Goal: Complete application form: Complete application form

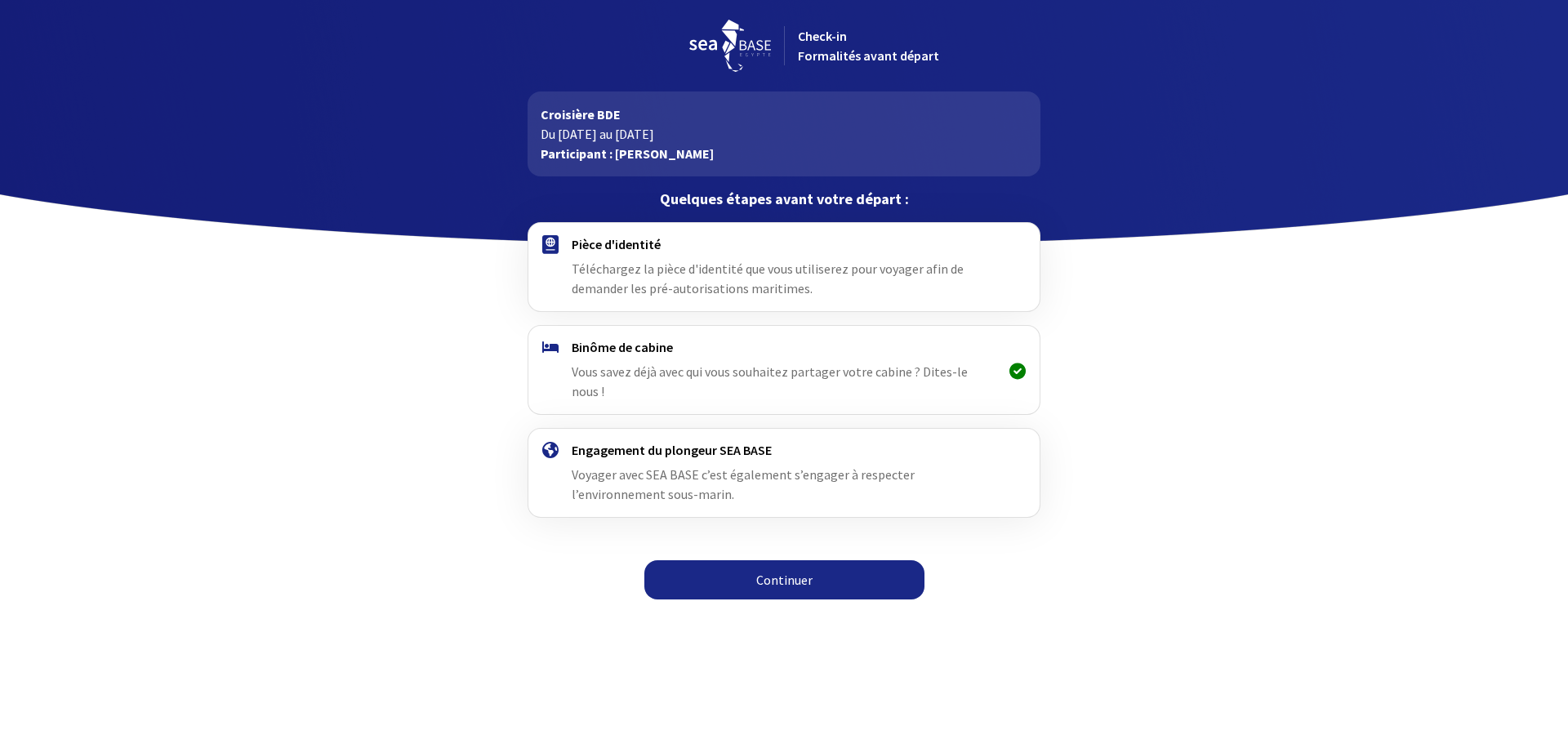
click at [755, 276] on span "Téléchargez la pièce d'identité que vous utiliserez pour voyager afin de demand…" at bounding box center [768, 278] width 392 height 36
click at [783, 561] on link "Continuer" at bounding box center [785, 580] width 280 height 39
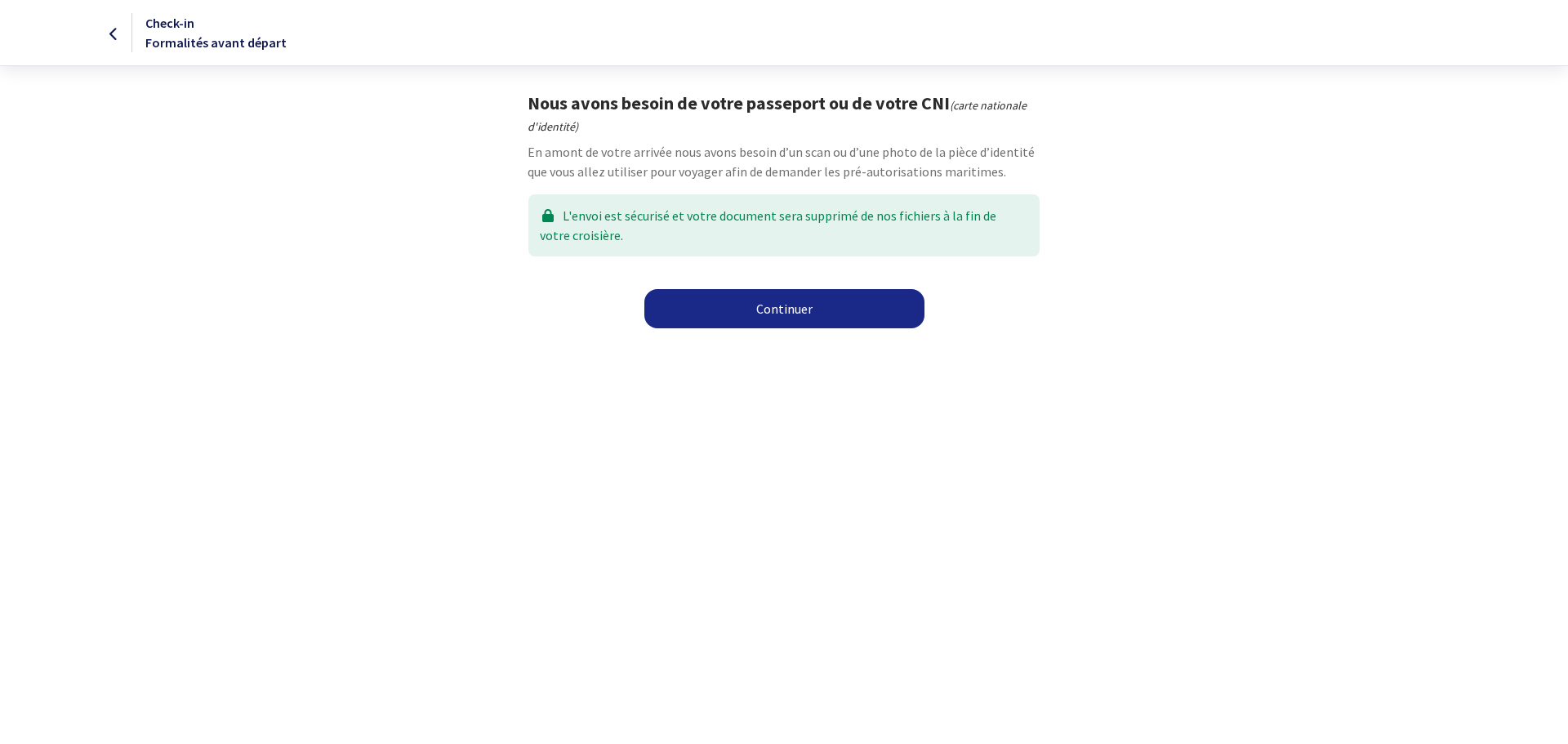
click at [771, 315] on link "Continuer" at bounding box center [785, 309] width 280 height 39
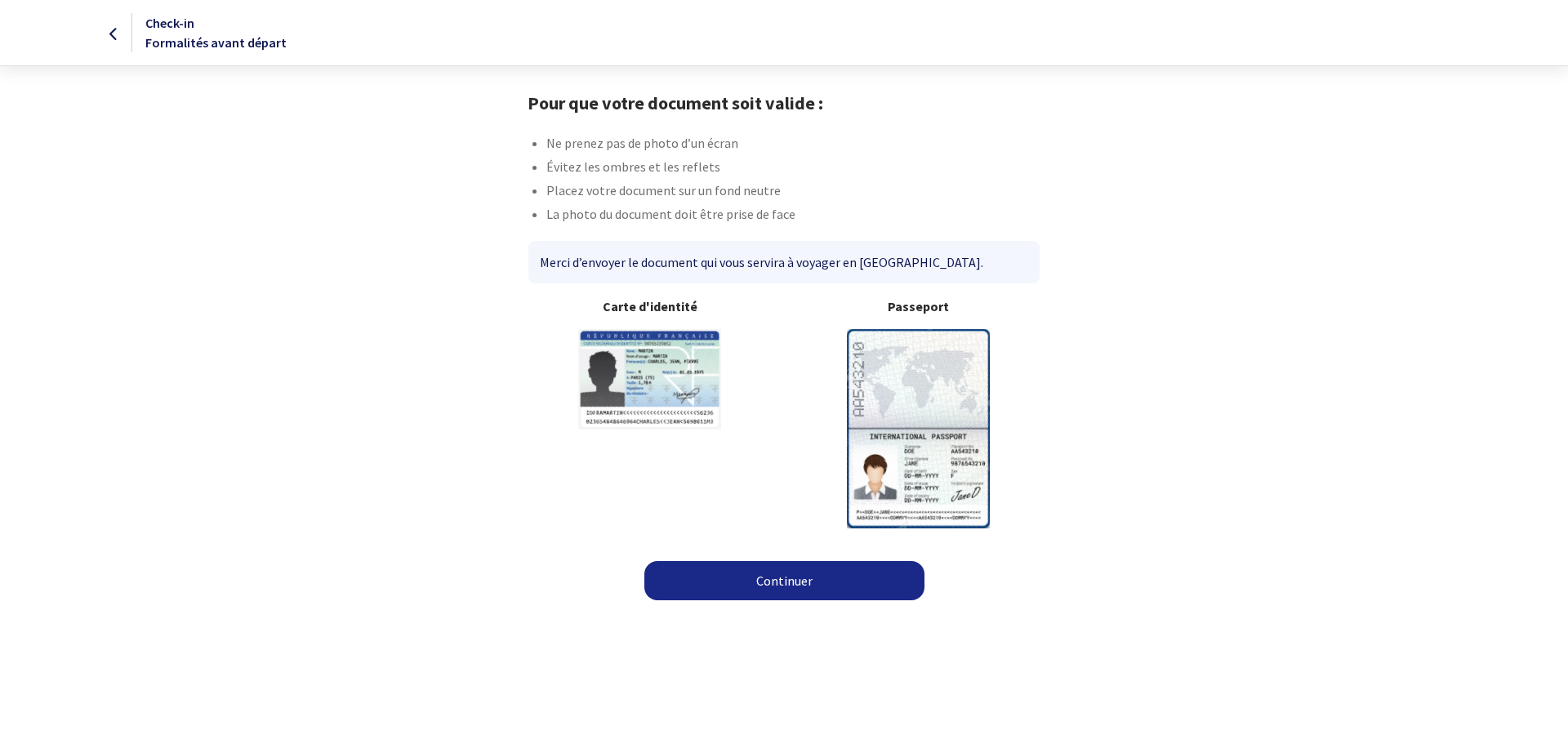
click at [917, 450] on img at bounding box center [918, 428] width 143 height 199
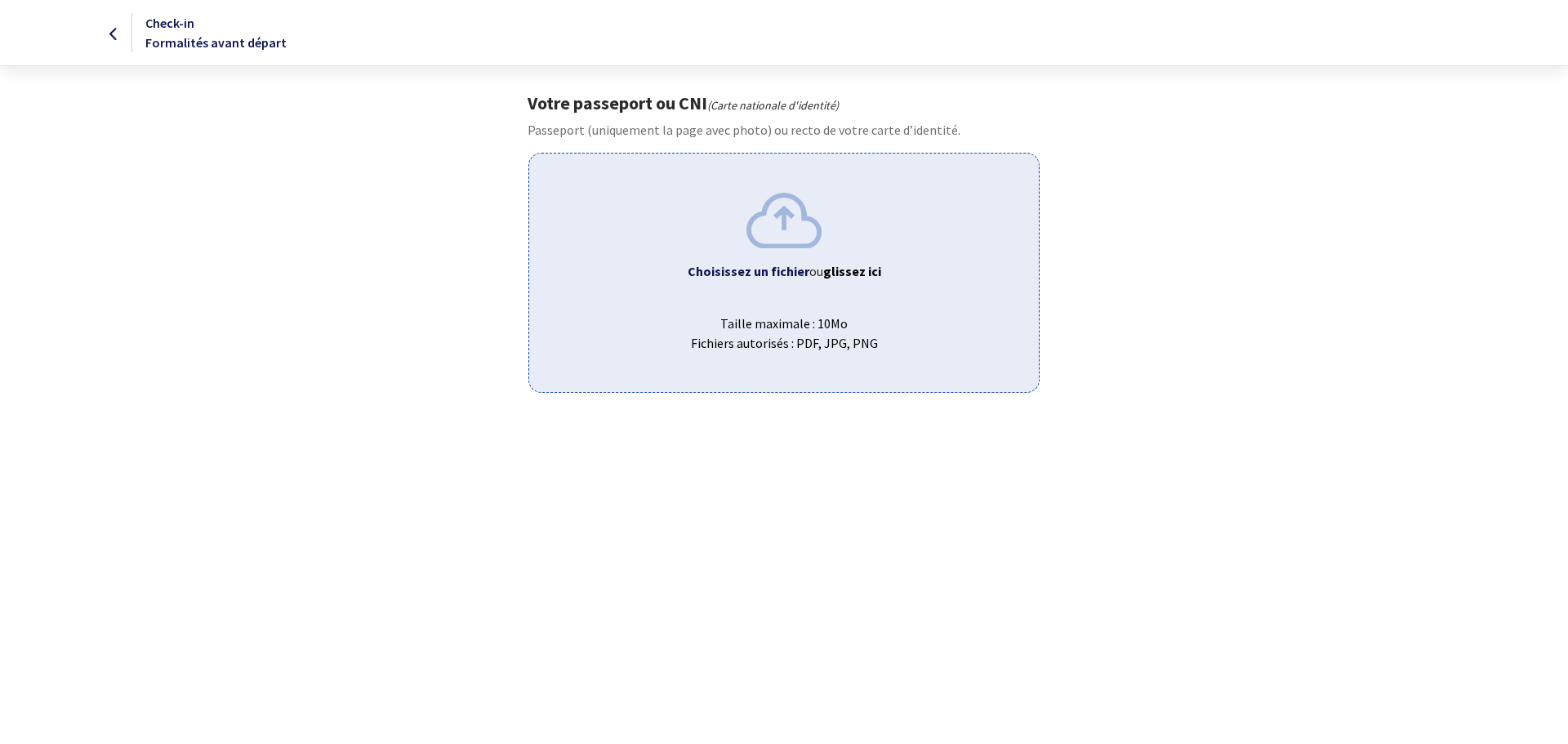
click at [787, 234] on img at bounding box center [784, 220] width 75 height 55
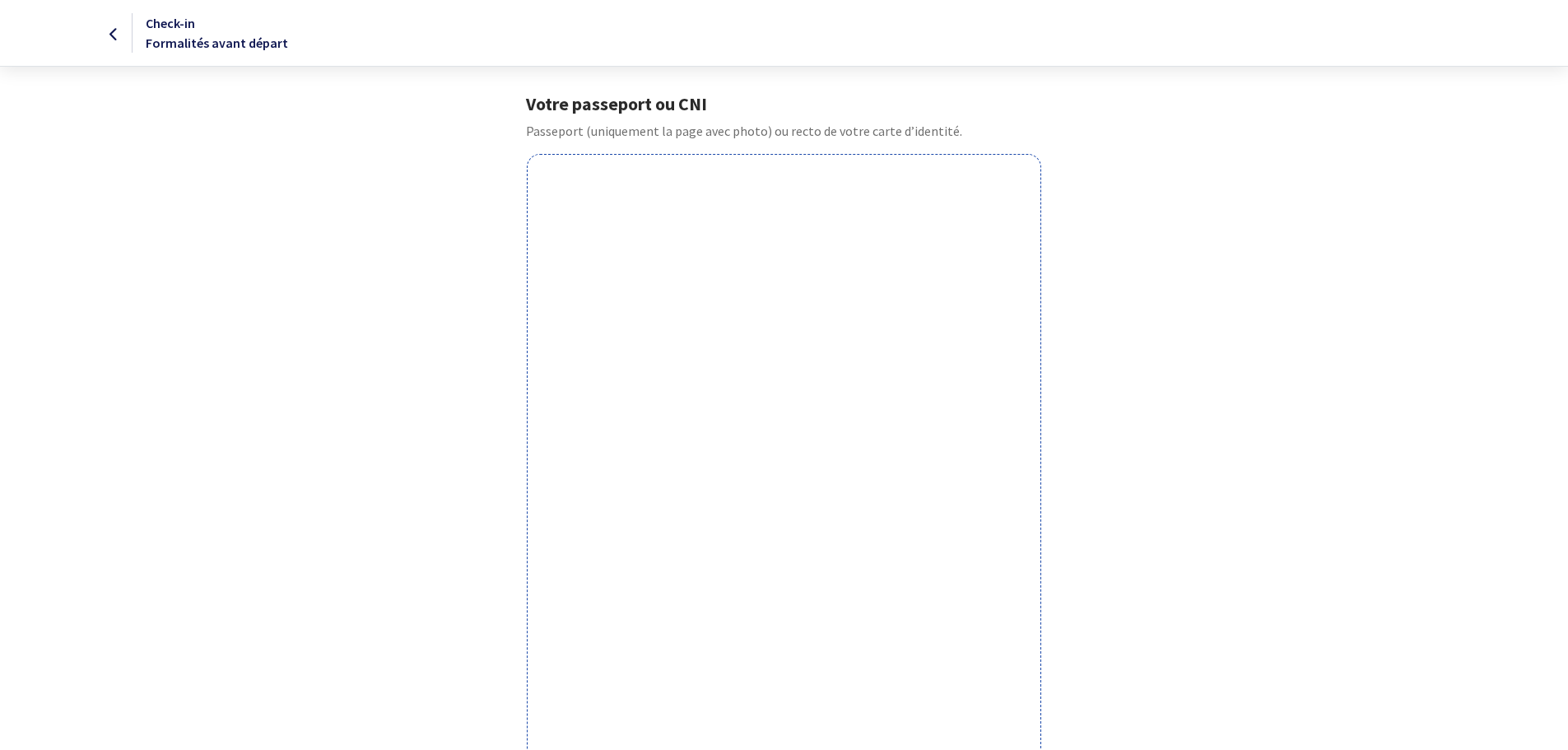
click at [113, 35] on icon at bounding box center [114, 35] width 9 height 1
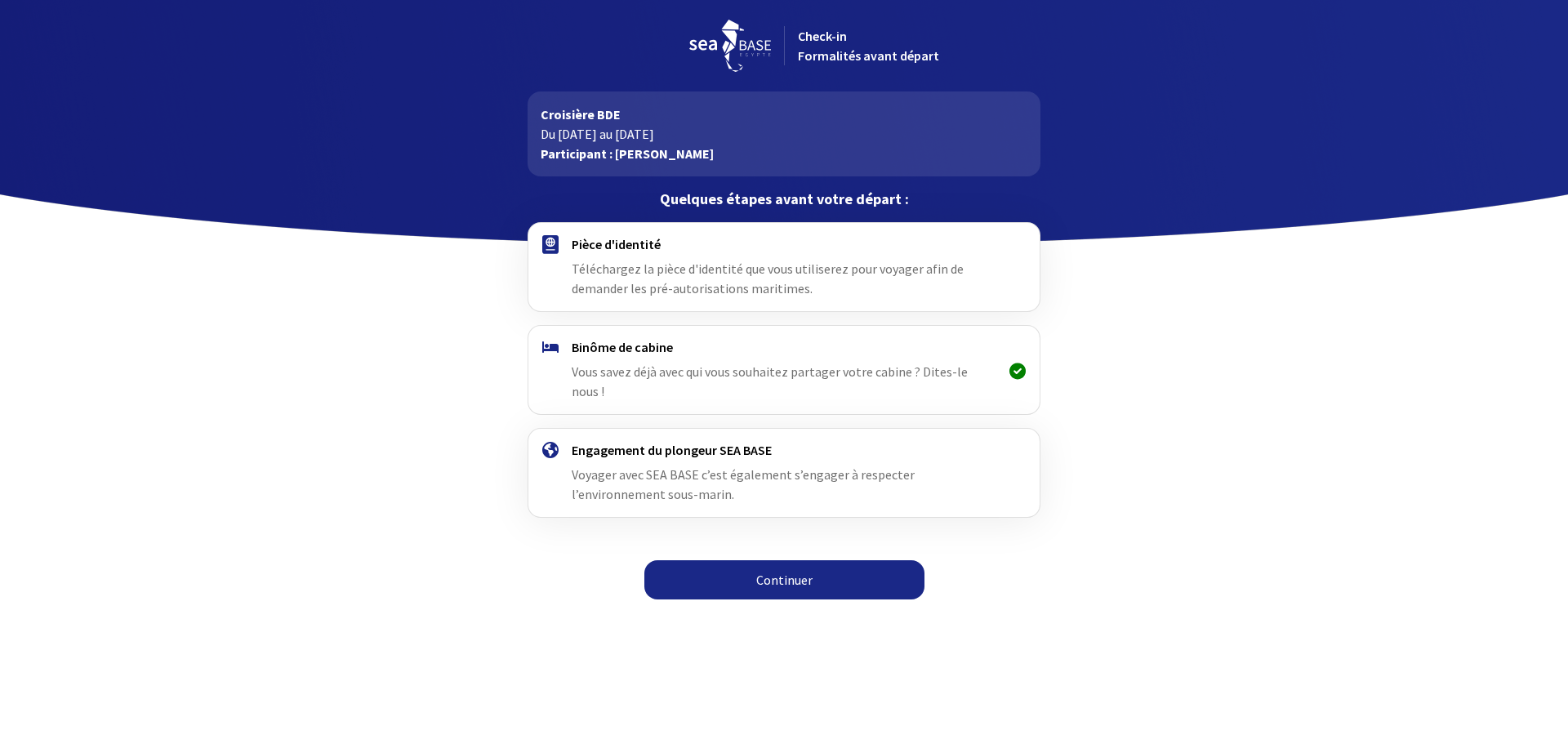
click at [818, 561] on link "Continuer" at bounding box center [785, 580] width 280 height 39
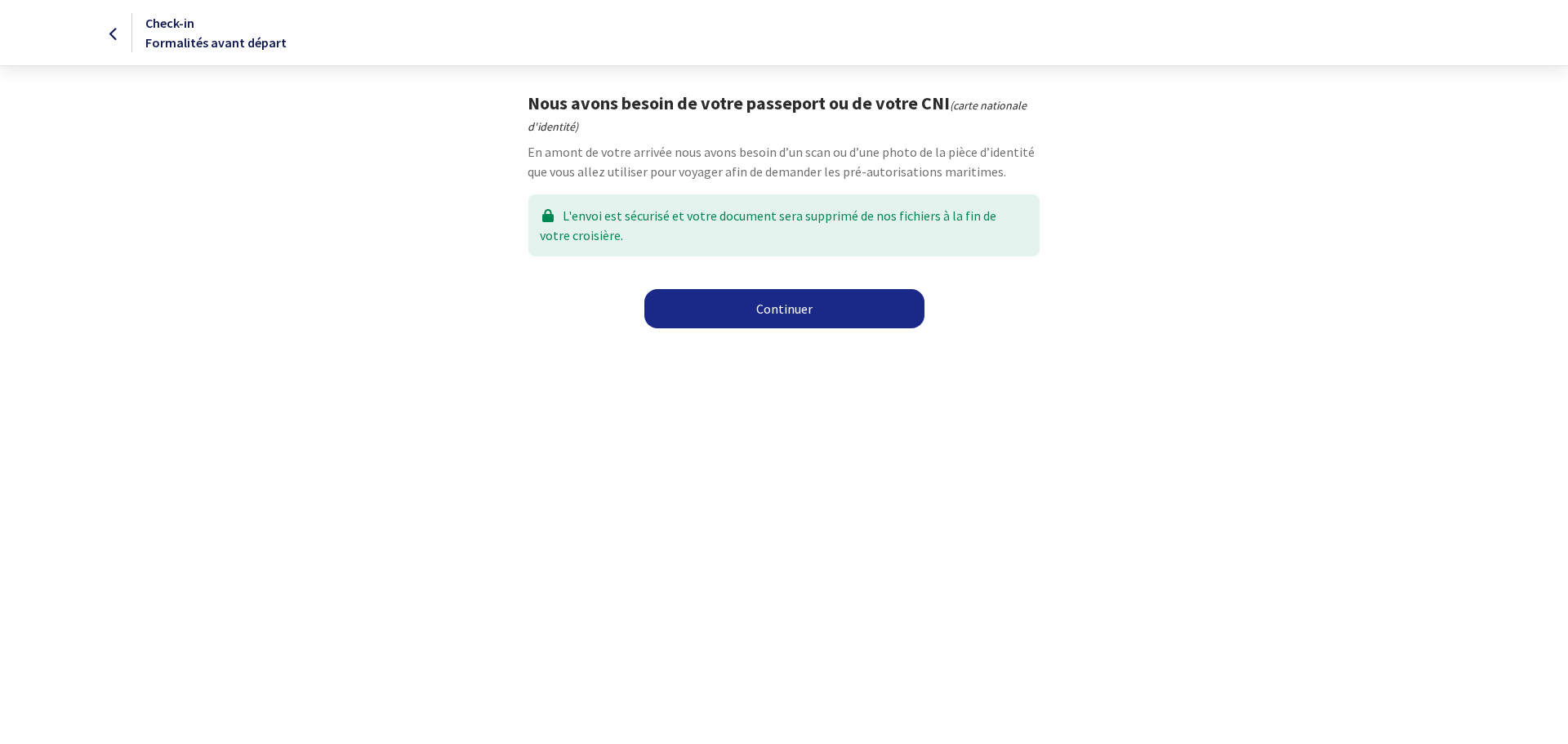
click at [776, 317] on link "Continuer" at bounding box center [785, 309] width 280 height 39
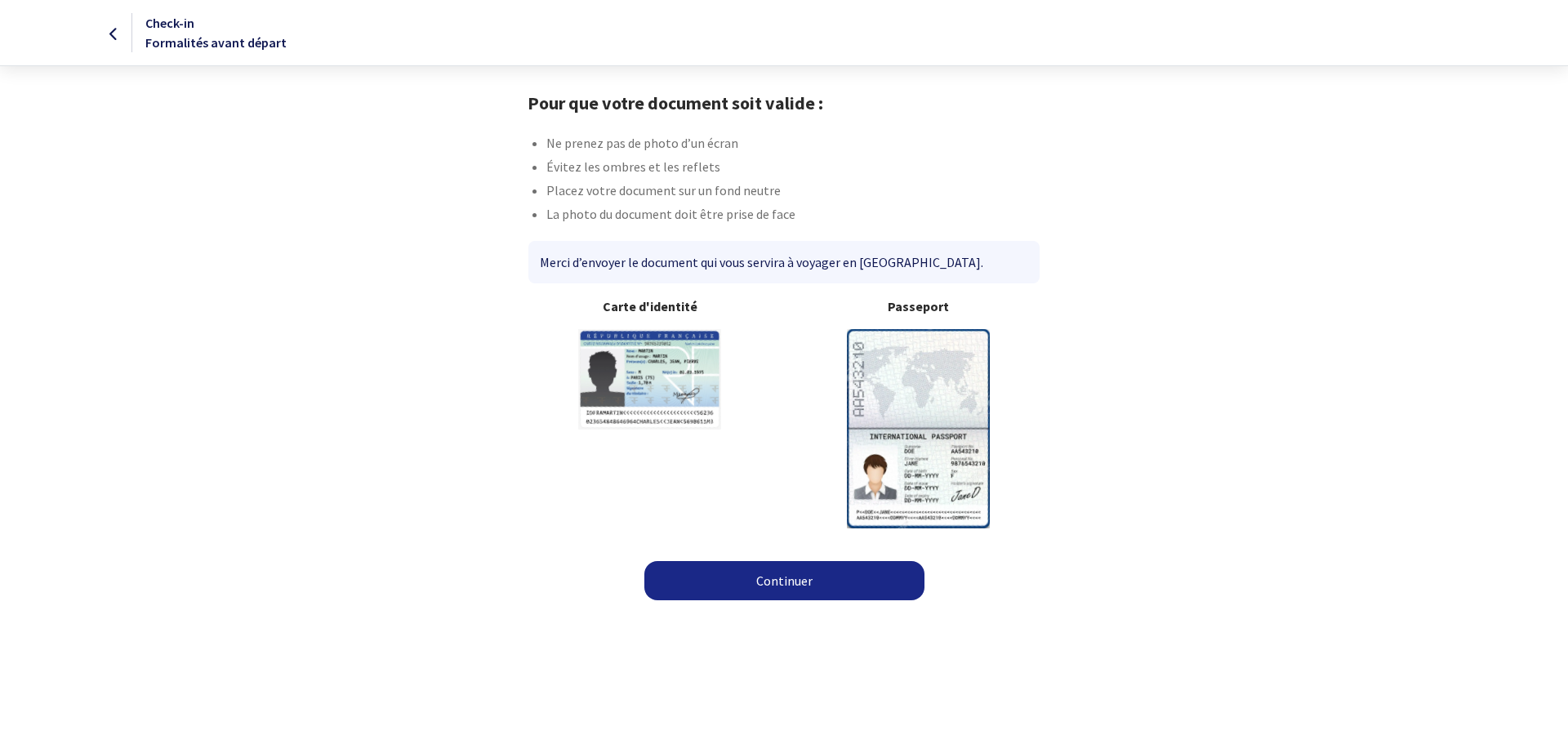
click at [876, 500] on img at bounding box center [918, 428] width 143 height 199
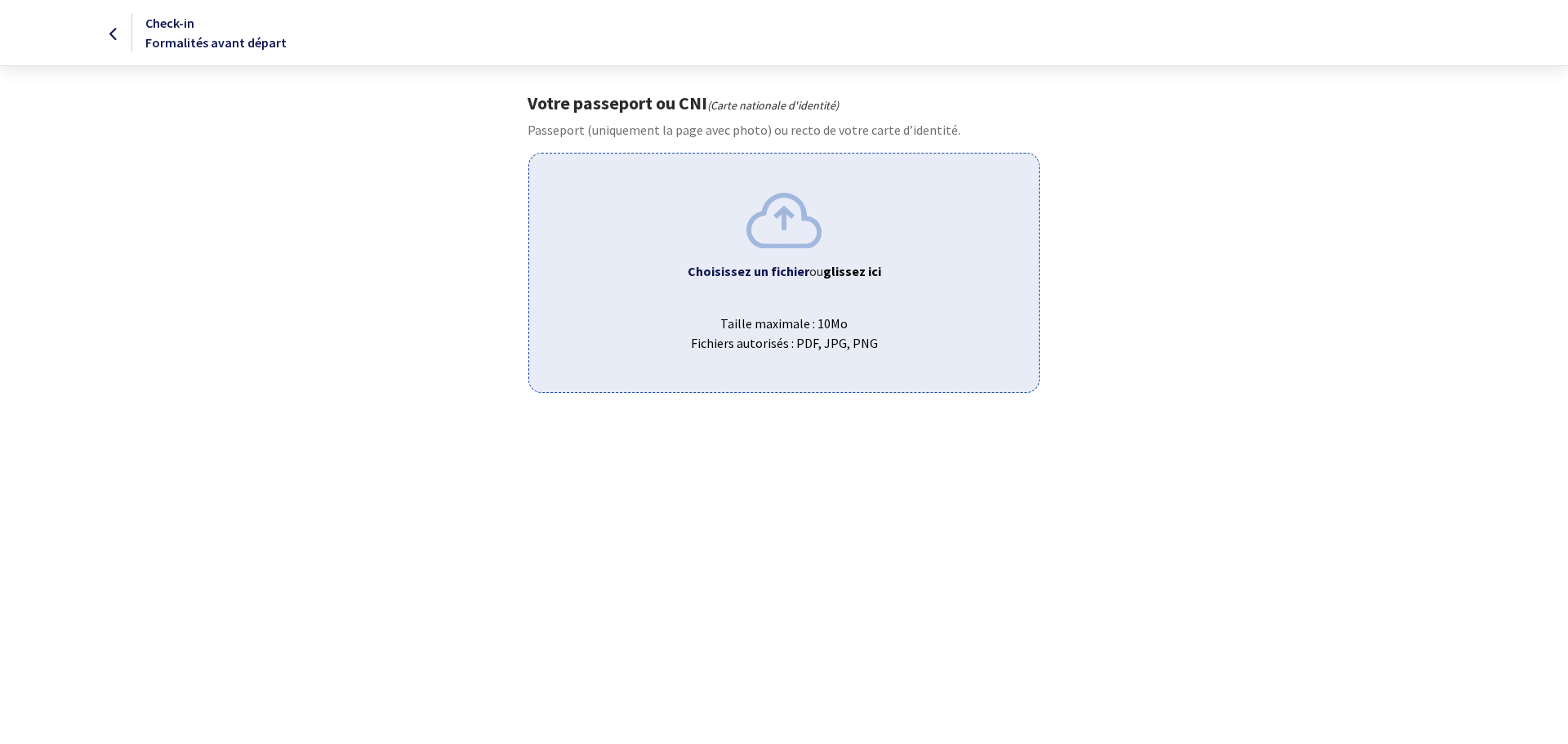
click at [784, 230] on img at bounding box center [784, 220] width 75 height 55
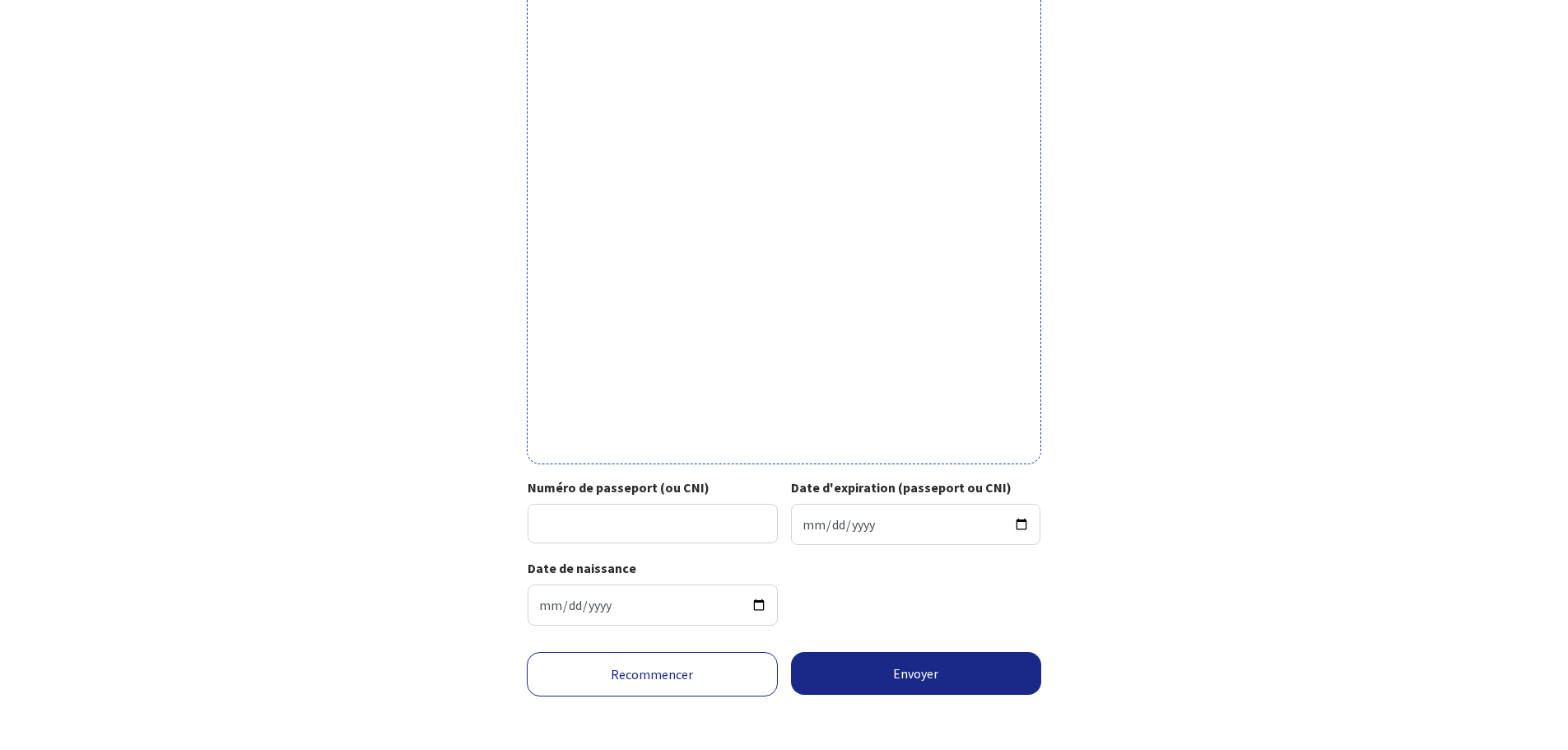
scroll to position [361, 0]
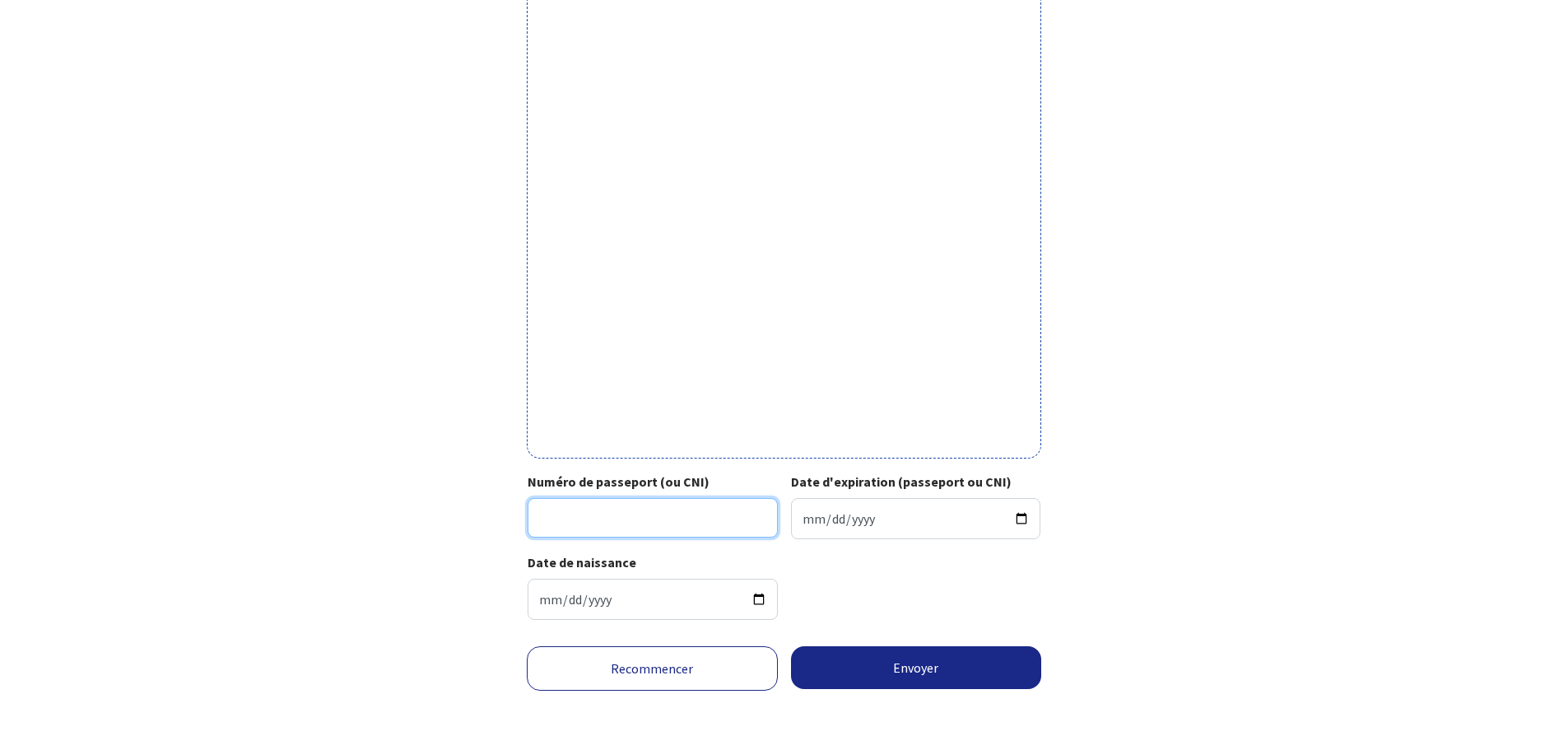
click at [713, 519] on input "Numéro de passeport (ou CNI)" at bounding box center [652, 518] width 250 height 40
type input "22HF64170"
click at [810, 528] on input "Date d'expiration (passeport ou CNI)" at bounding box center [916, 519] width 250 height 41
type input "2032-10-17"
click at [866, 597] on div "Date de naissance 1964-10-02" at bounding box center [784, 593] width 513 height 81
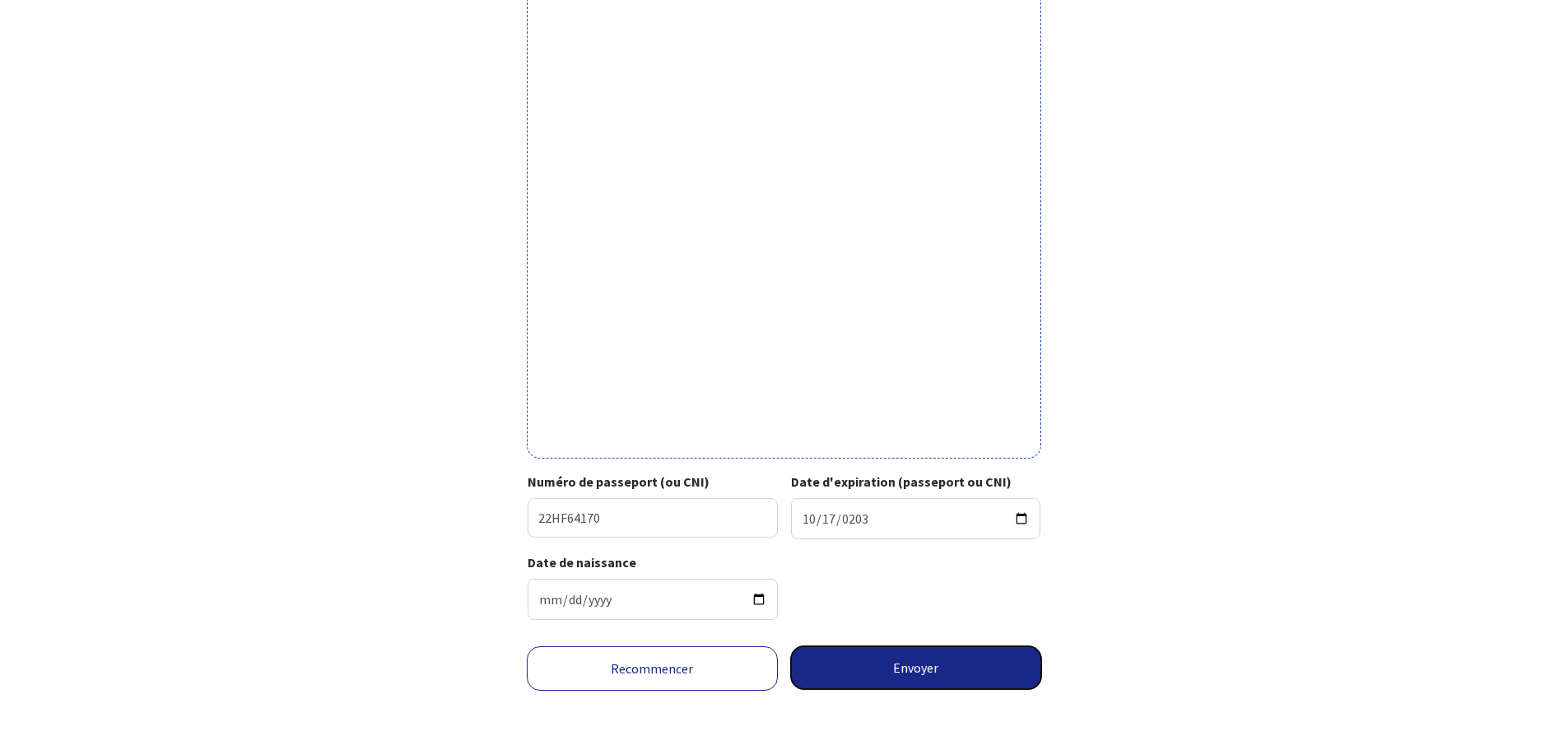
click at [950, 670] on button "Envoyer" at bounding box center [916, 668] width 251 height 43
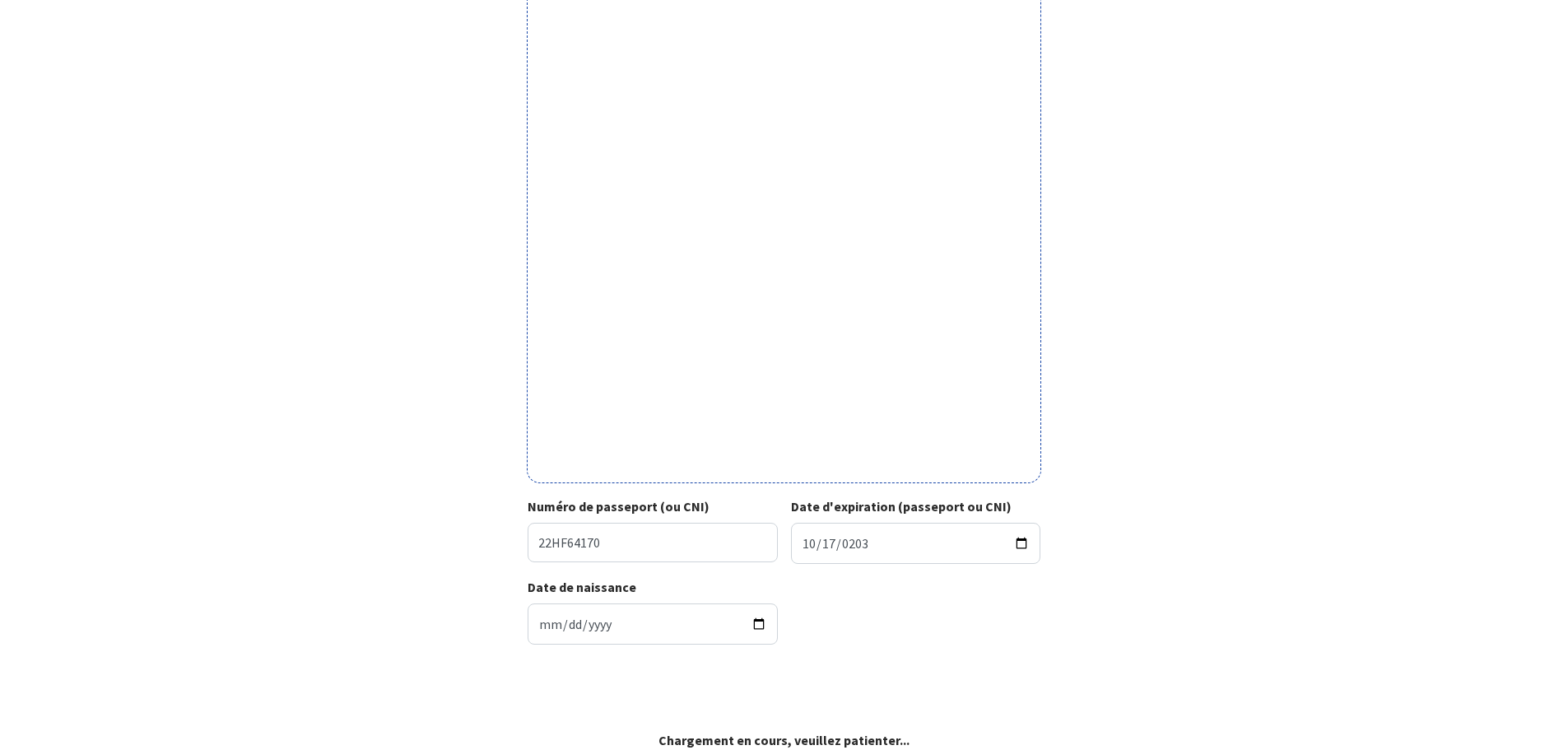
scroll to position [336, 0]
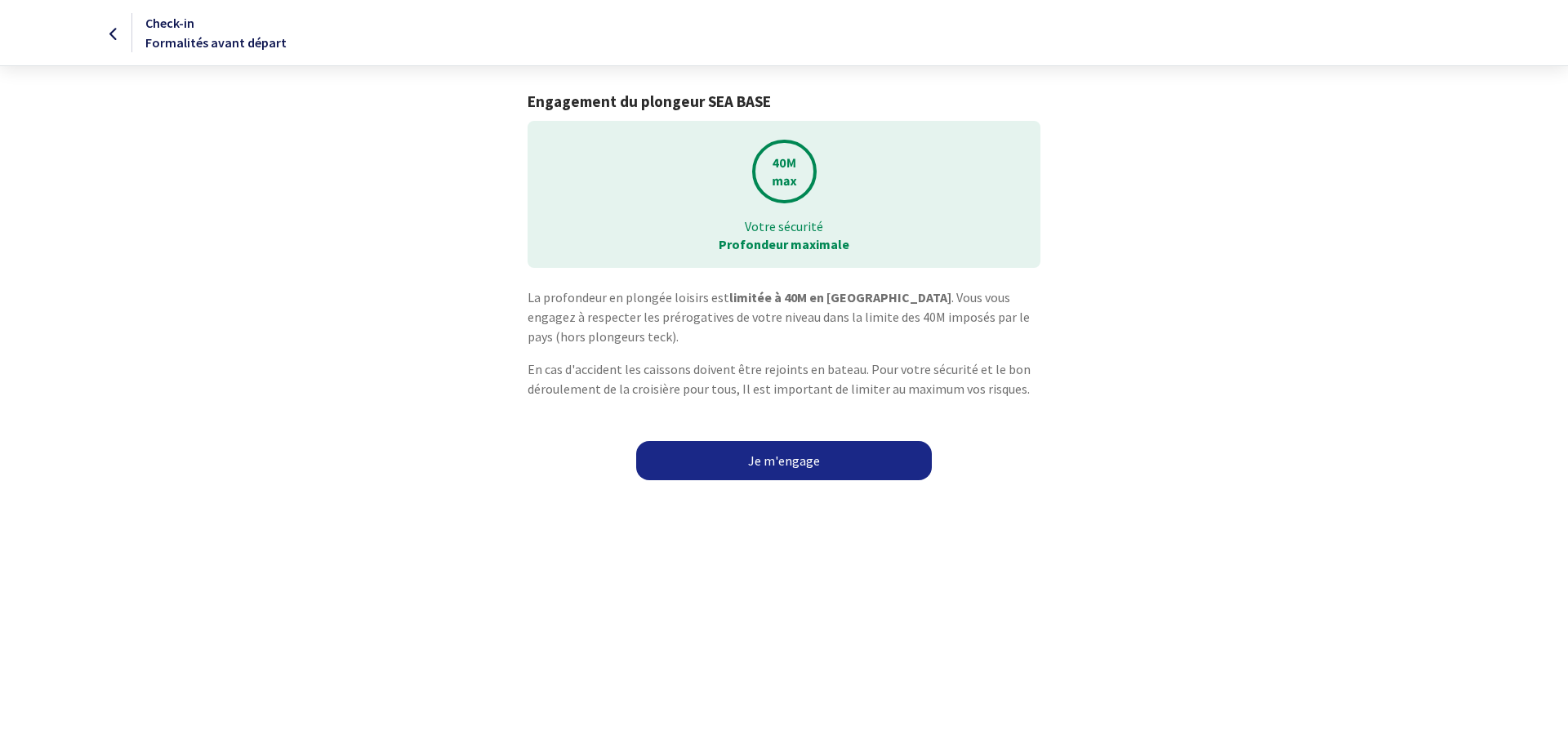
click at [763, 467] on link "Je m'engage" at bounding box center [784, 461] width 295 height 39
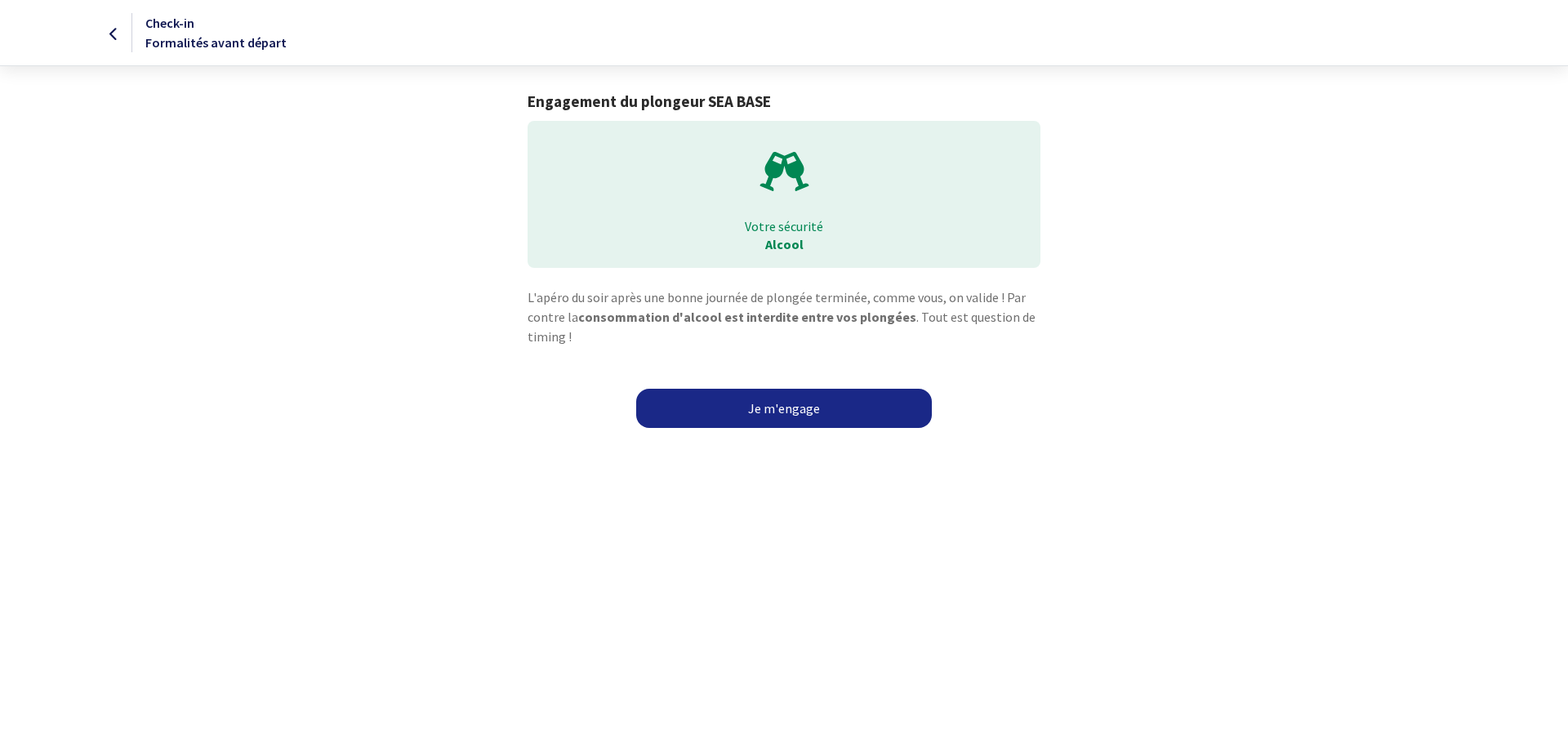
click at [823, 414] on link "Je m'engage" at bounding box center [784, 408] width 295 height 39
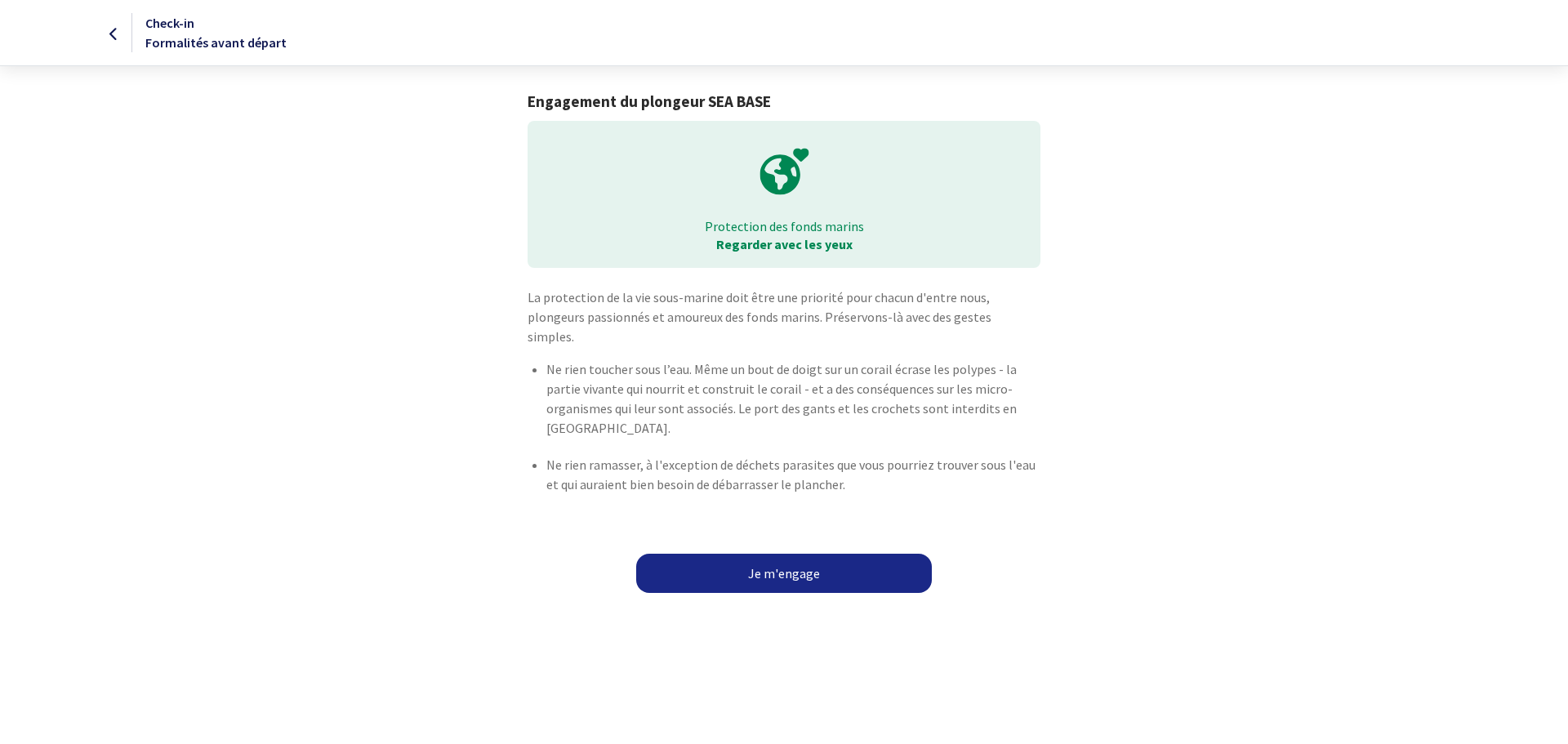
click at [819, 561] on link "Je m'engage" at bounding box center [784, 574] width 295 height 39
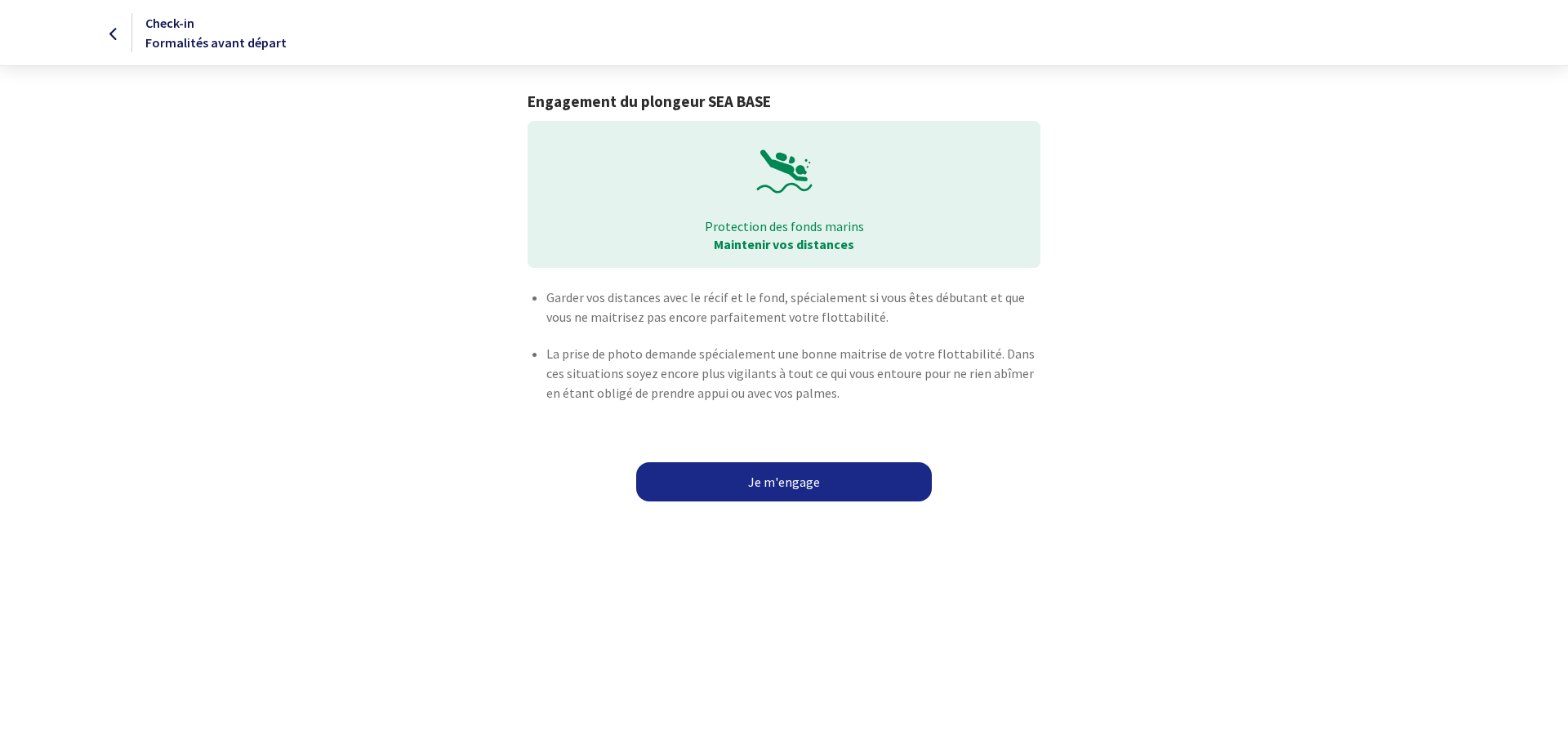
click at [784, 488] on link "Je m'engage" at bounding box center [784, 482] width 295 height 39
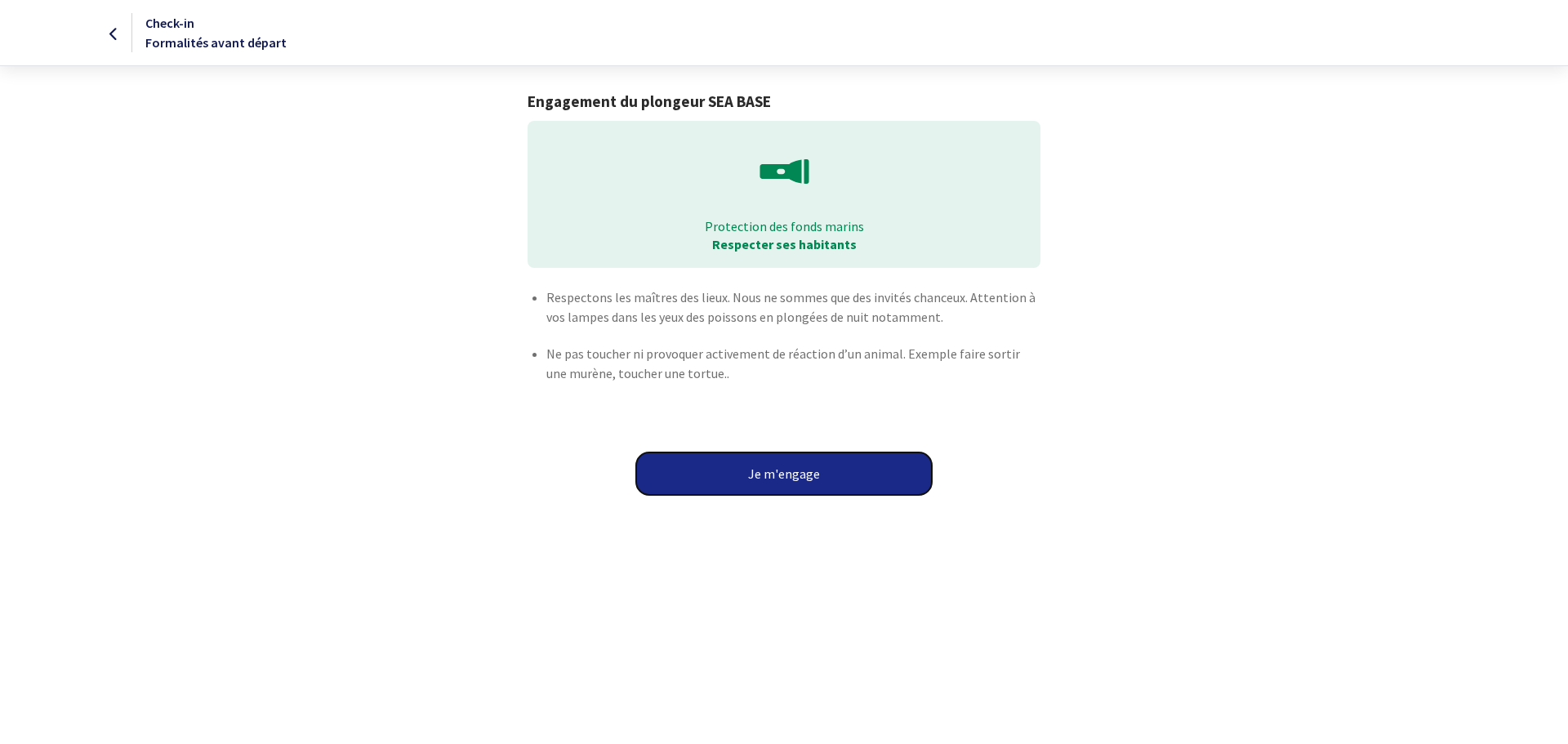
click at [773, 476] on button "Je m'engage" at bounding box center [784, 474] width 295 height 43
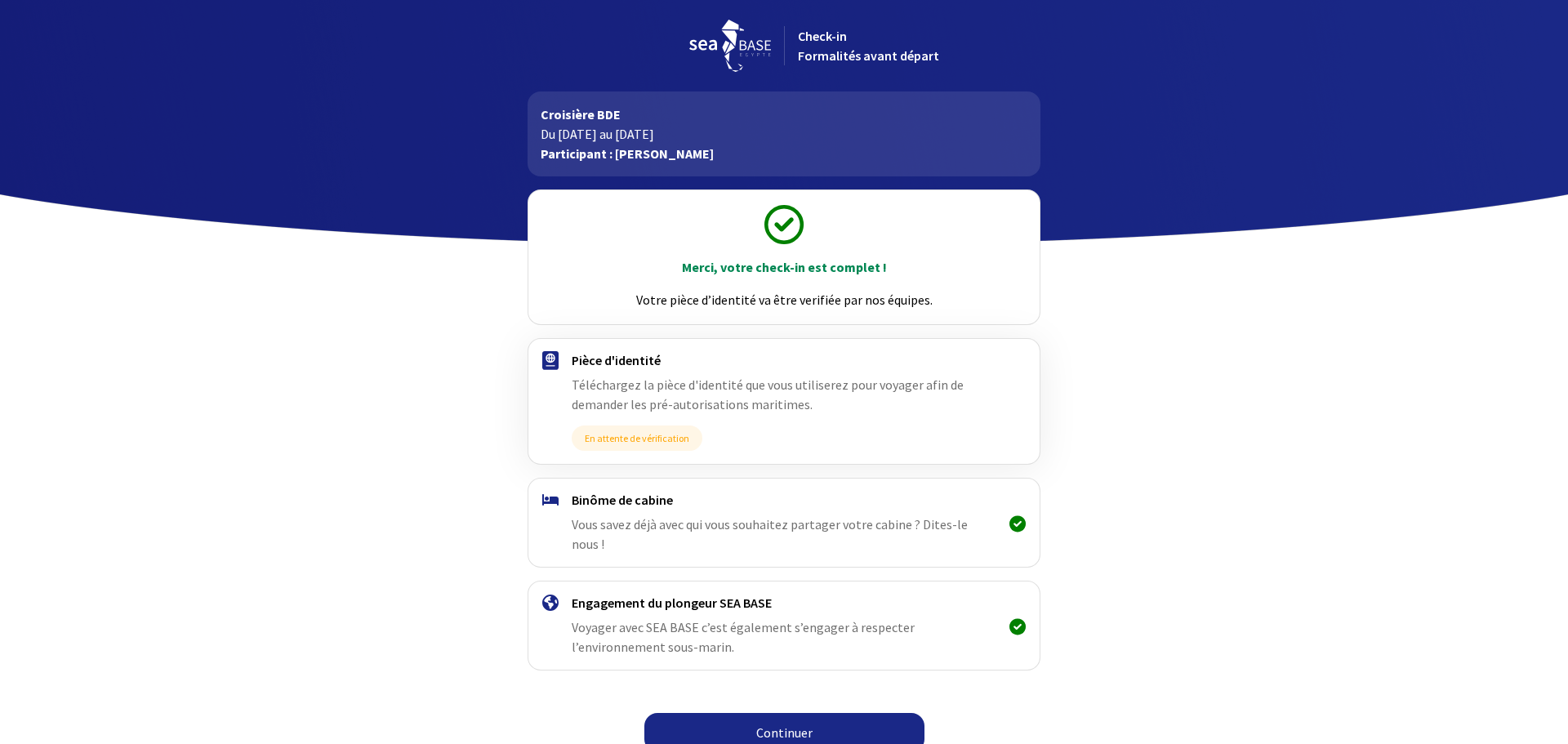
click at [808, 713] on link "Continuer" at bounding box center [785, 733] width 280 height 39
click at [800, 716] on link "Continuer" at bounding box center [785, 733] width 280 height 39
click at [800, 717] on link "Continuer" at bounding box center [785, 733] width 280 height 39
click at [827, 714] on link "Continuer" at bounding box center [785, 733] width 280 height 39
